Goal: Task Accomplishment & Management: Manage account settings

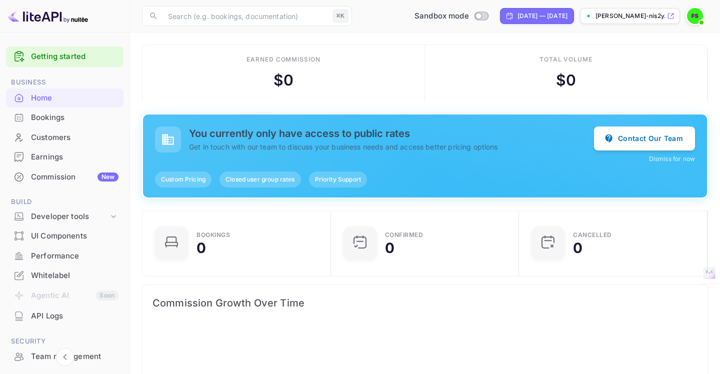
click at [45, 176] on div "Commission New" at bounding box center [74, 176] width 87 height 11
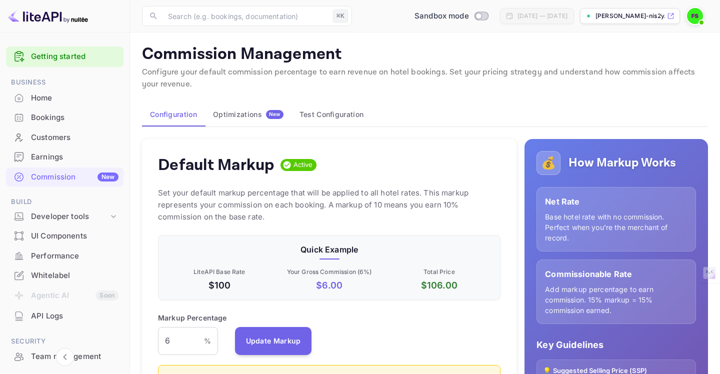
click at [657, 17] on p "[PERSON_NAME]-nis2y.nui..." at bounding box center [629, 15] width 69 height 9
click at [695, 15] on img at bounding box center [695, 16] width 16 height 16
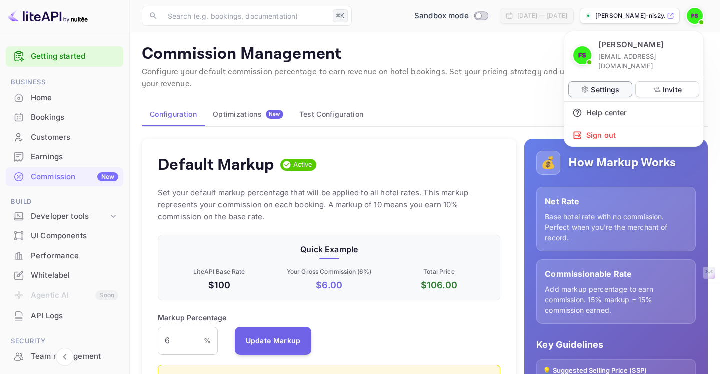
click at [589, 81] on div "Settings" at bounding box center [600, 89] width 64 height 16
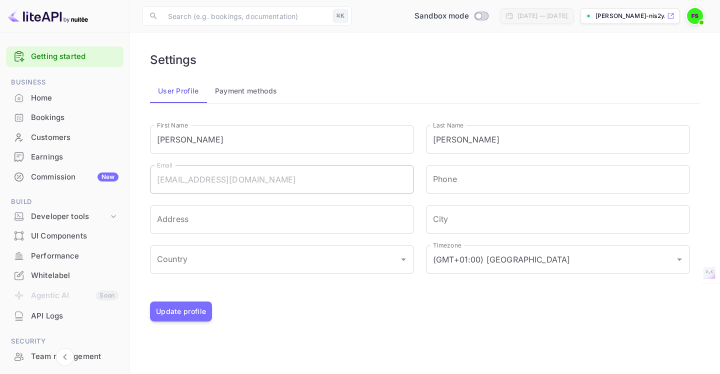
click at [250, 94] on button "Payment methods" at bounding box center [246, 91] width 78 height 24
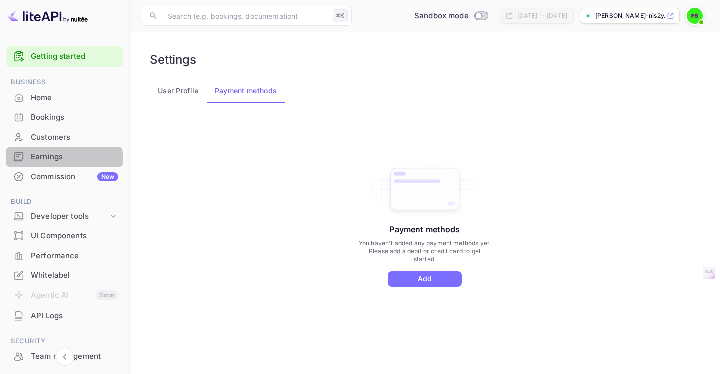
click at [61, 160] on div "Earnings" at bounding box center [74, 156] width 87 height 11
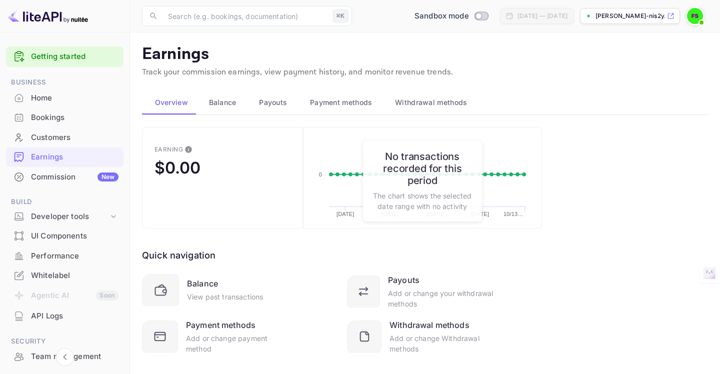
scroll to position [16, 0]
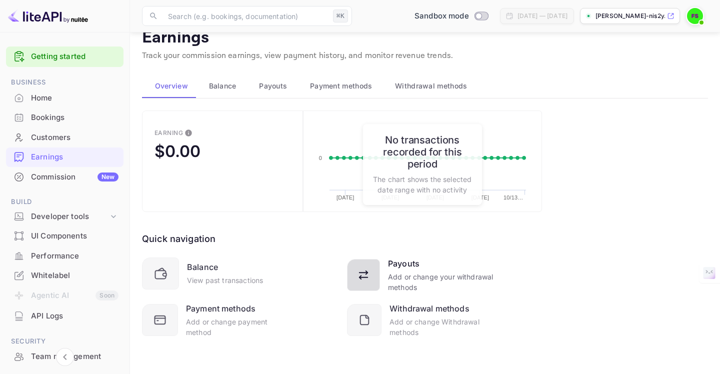
click at [398, 271] on div "Add or change your withdrawal methods" at bounding box center [441, 281] width 106 height 21
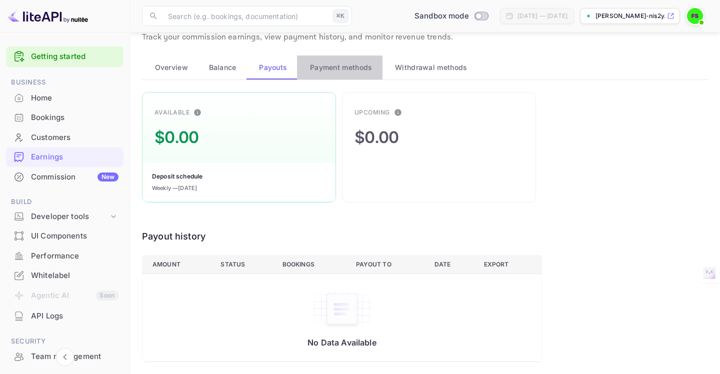
scroll to position [0, 0]
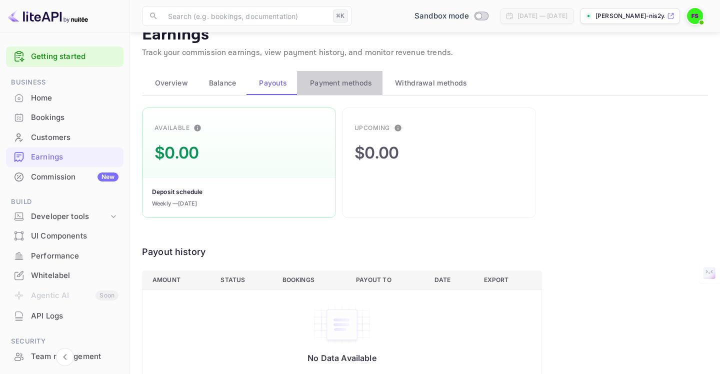
click at [350, 77] on span "Payment methods" at bounding box center [341, 83] width 62 height 12
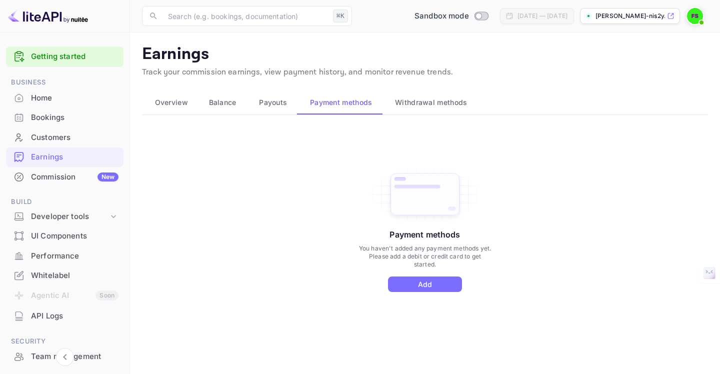
click at [452, 99] on span "Withdrawal methods" at bounding box center [431, 102] width 72 height 12
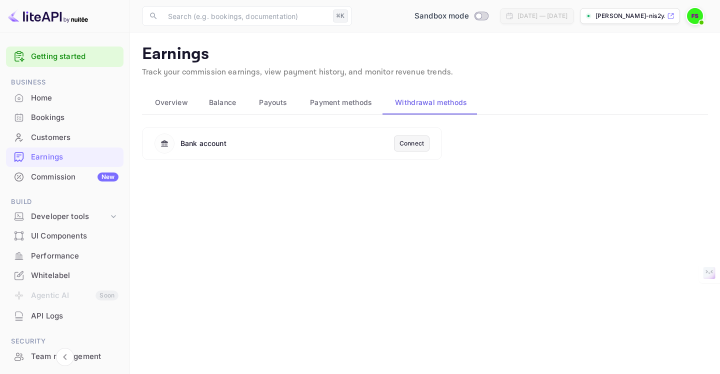
click at [412, 144] on div "Connect" at bounding box center [411, 143] width 24 height 9
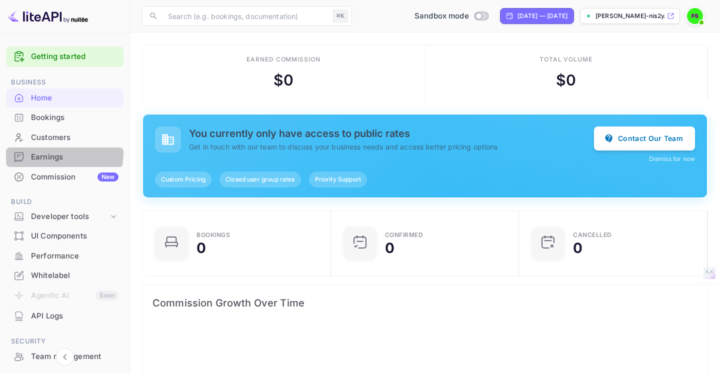
click at [51, 152] on div "Earnings" at bounding box center [74, 156] width 87 height 11
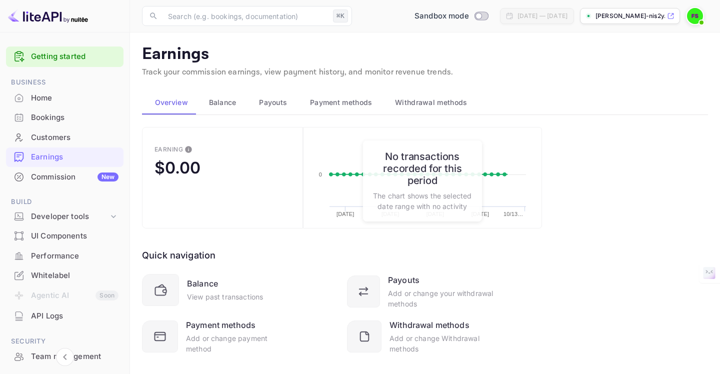
click at [410, 101] on span "Withdrawal methods" at bounding box center [431, 102] width 72 height 12
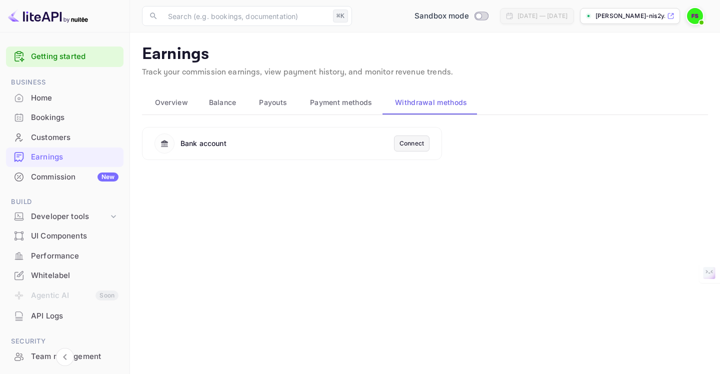
click at [415, 144] on div "Connect" at bounding box center [411, 143] width 24 height 9
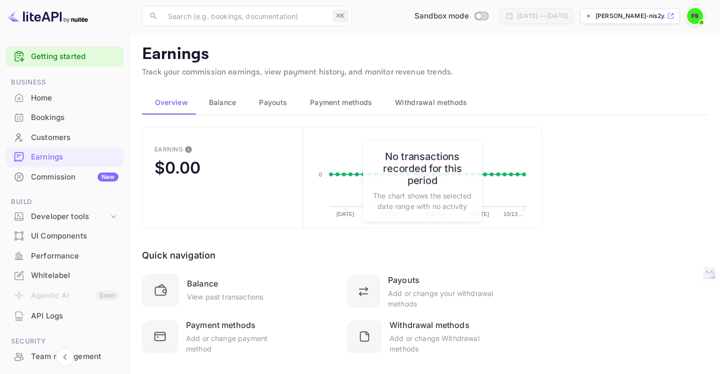
click at [362, 255] on div "Quick navigation Balance View past transactions Payouts Add or change your with…" at bounding box center [342, 290] width 400 height 125
click at [280, 101] on span "Payouts" at bounding box center [273, 102] width 28 height 12
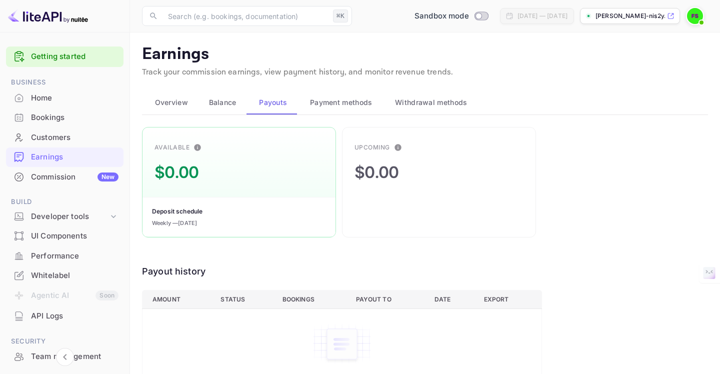
click at [60, 57] on link "Getting started" at bounding box center [74, 56] width 87 height 11
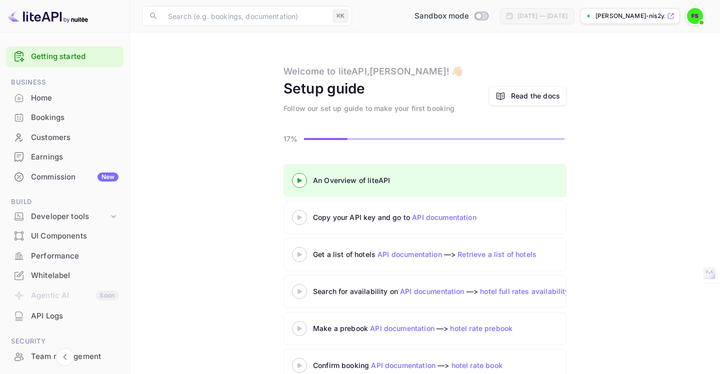
click at [299, 217] on 3 at bounding box center [299, 217] width 4 height 4
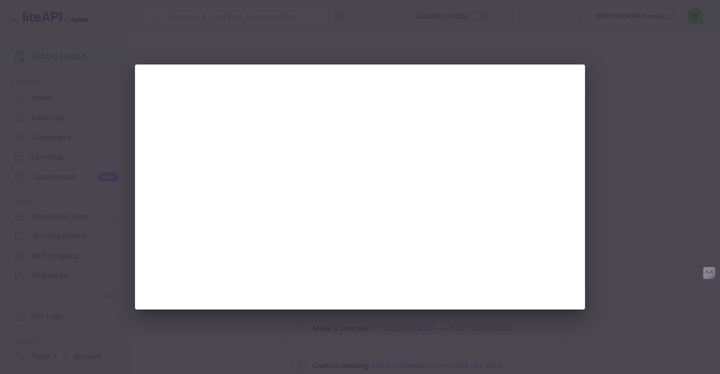
click at [182, 306] on div at bounding box center [360, 186] width 450 height 245
click at [652, 161] on div at bounding box center [360, 187] width 720 height 374
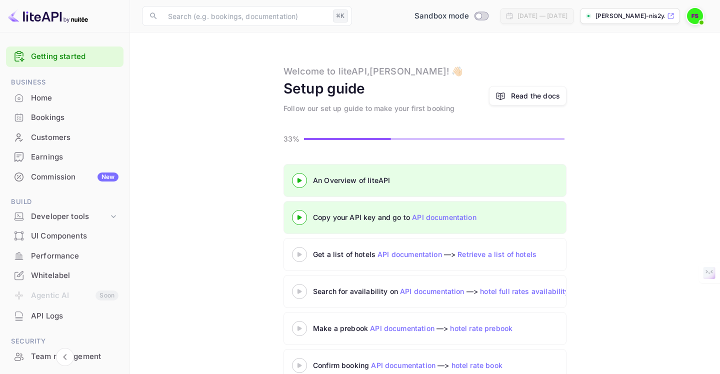
click at [51, 319] on div "API Logs" at bounding box center [74, 315] width 87 height 11
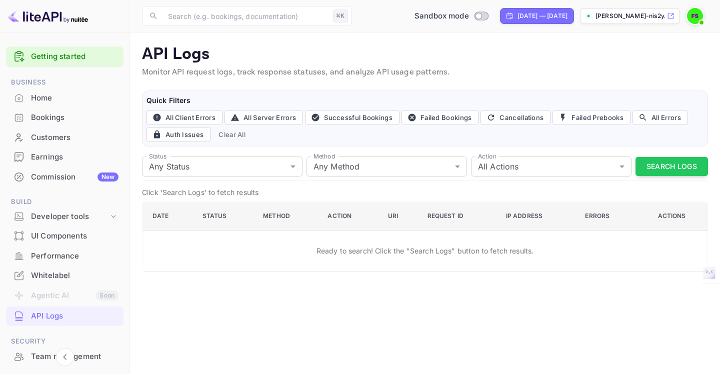
click at [49, 96] on div "Home" at bounding box center [74, 97] width 87 height 11
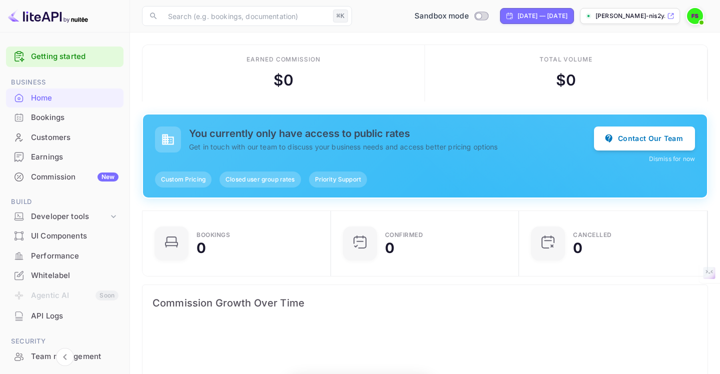
scroll to position [162, 182]
click at [47, 118] on div "Bookings" at bounding box center [74, 117] width 87 height 11
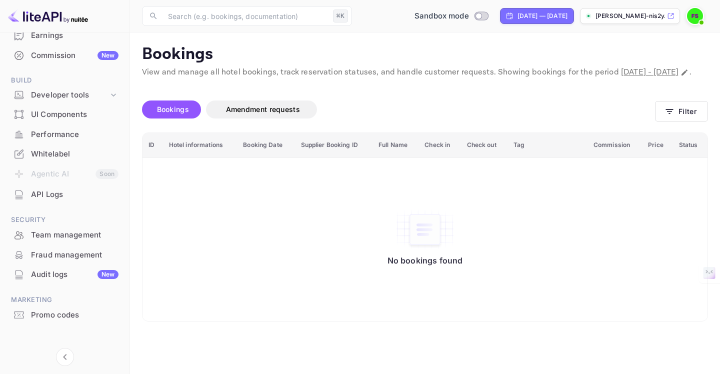
scroll to position [127, 0]
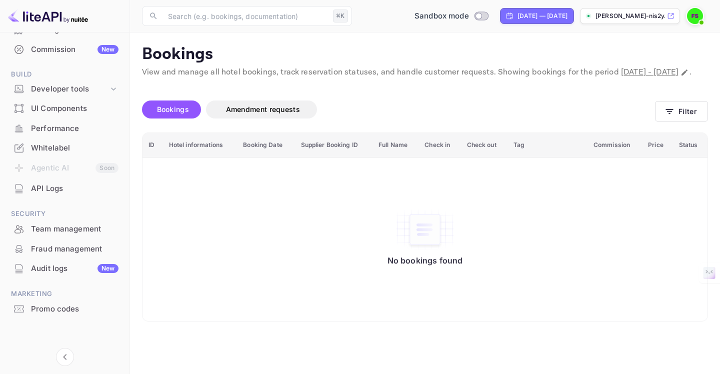
click at [50, 190] on div "API Logs" at bounding box center [74, 188] width 87 height 11
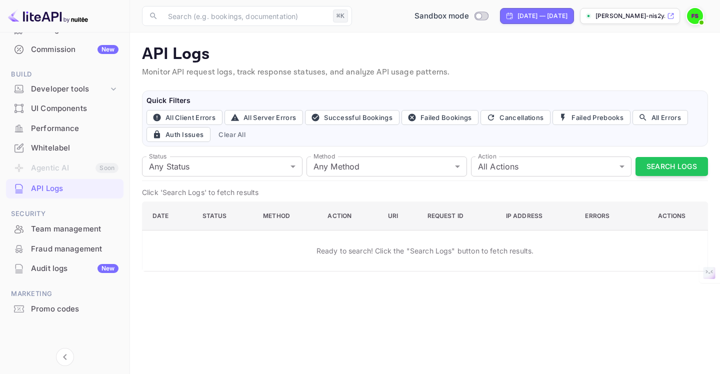
click at [692, 19] on img at bounding box center [695, 16] width 16 height 16
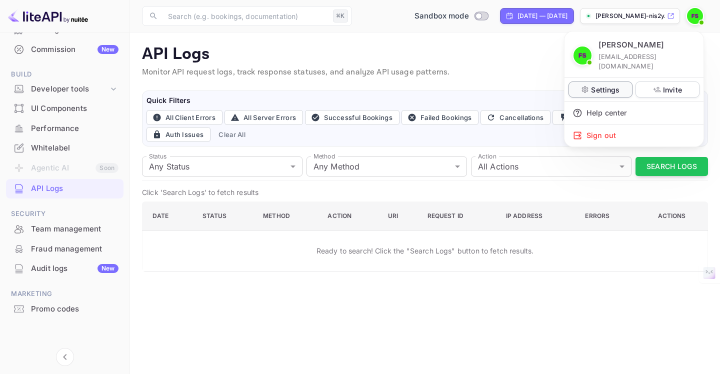
click at [608, 84] on p "Settings" at bounding box center [605, 89] width 28 height 10
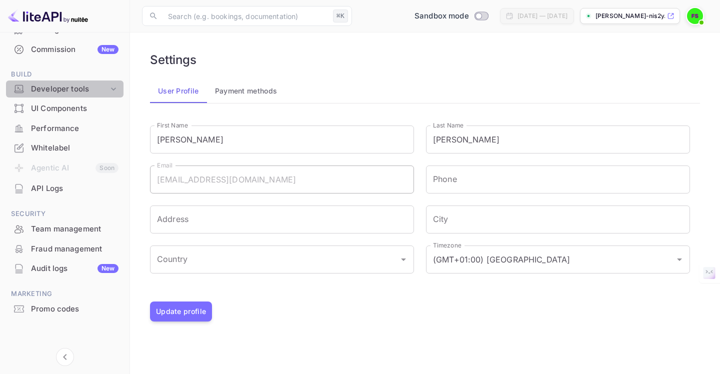
click at [71, 90] on div "Developer tools" at bounding box center [69, 88] width 77 height 11
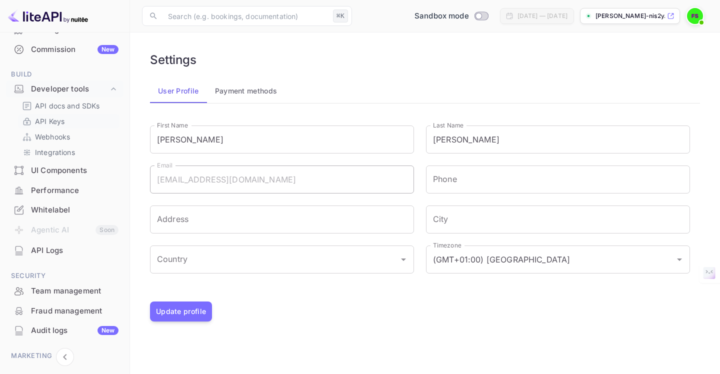
click at [61, 120] on p "API Keys" at bounding box center [49, 121] width 29 height 10
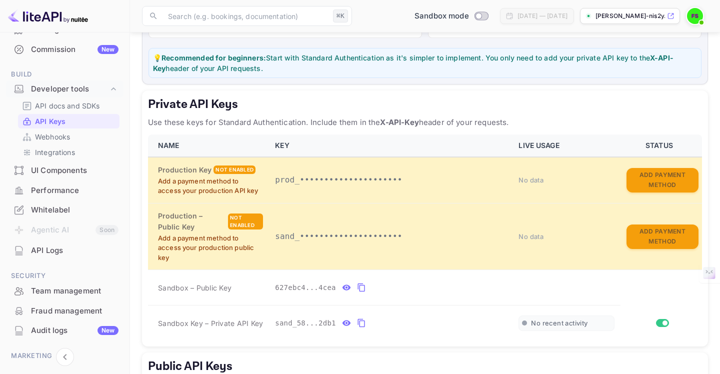
scroll to position [124, 0]
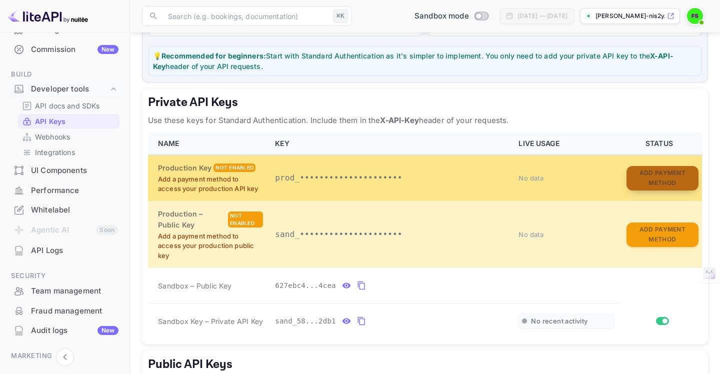
click at [653, 185] on button "Add Payment Method" at bounding box center [662, 178] width 72 height 24
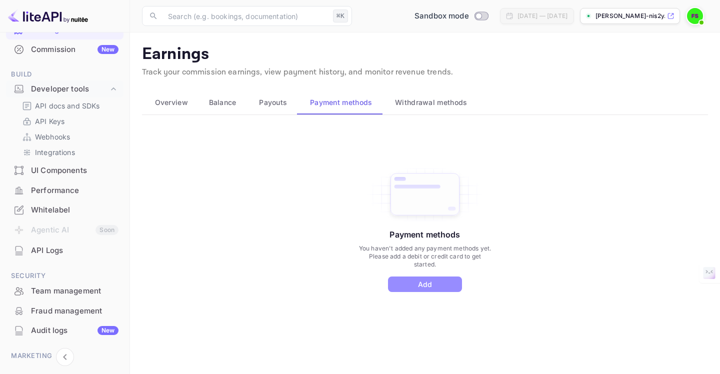
click at [426, 286] on button "Add" at bounding box center [425, 283] width 74 height 15
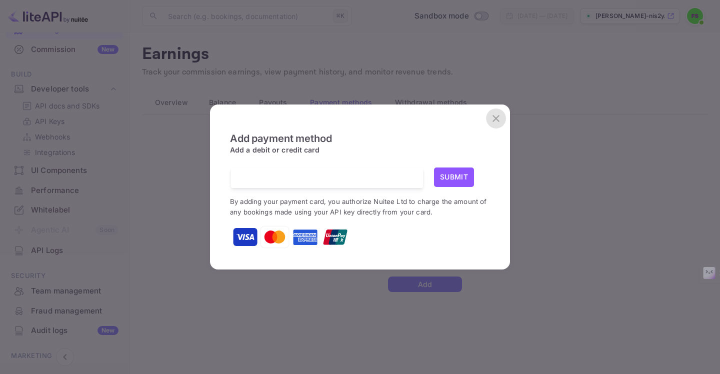
click at [499, 111] on button "close" at bounding box center [496, 118] width 20 height 20
